Goal: Transaction & Acquisition: Book appointment/travel/reservation

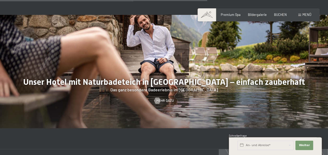
scroll to position [1633, 0]
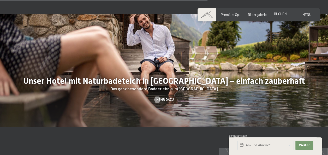
click at [280, 13] on span "BUCHEN" at bounding box center [280, 14] width 13 height 4
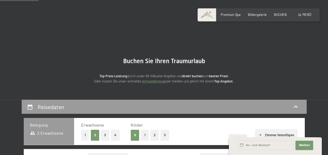
scroll to position [106, 0]
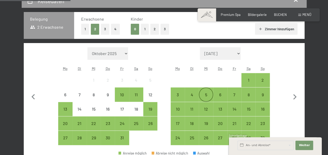
click at [210, 96] on div "5" at bounding box center [205, 99] width 13 height 13
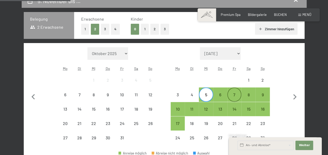
click at [239, 97] on div "7" at bounding box center [234, 99] width 13 height 13
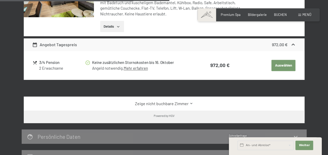
scroll to position [359, 0]
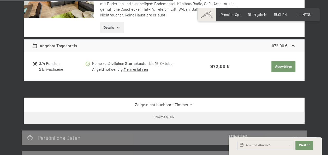
click at [136, 68] on link "Mehr erfahren" at bounding box center [135, 69] width 24 height 5
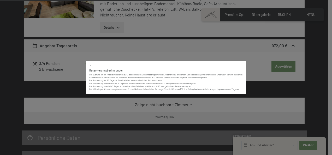
click at [94, 65] on div at bounding box center [166, 65] width 154 height 3
click at [87, 65] on div "Reservierungsbedingungen Bei Buchung ist ein Angeld in Höhe von 30% des gebucht…" at bounding box center [166, 77] width 160 height 33
click at [90, 65] on icon at bounding box center [90, 65] width 3 height 3
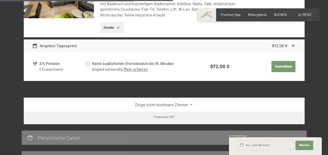
click at [38, 43] on div "Angebot Tagespreis" at bounding box center [54, 46] width 45 height 6
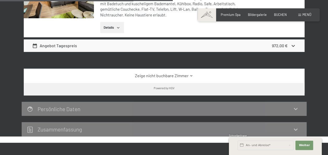
click at [38, 43] on div "Angebot Tagespreis" at bounding box center [54, 46] width 45 height 6
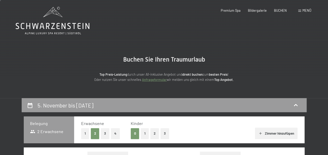
scroll to position [0, 0]
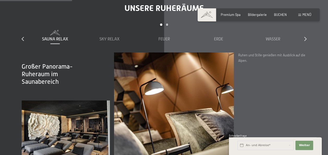
scroll to position [655, 0]
